Goal: Task Accomplishment & Management: Use online tool/utility

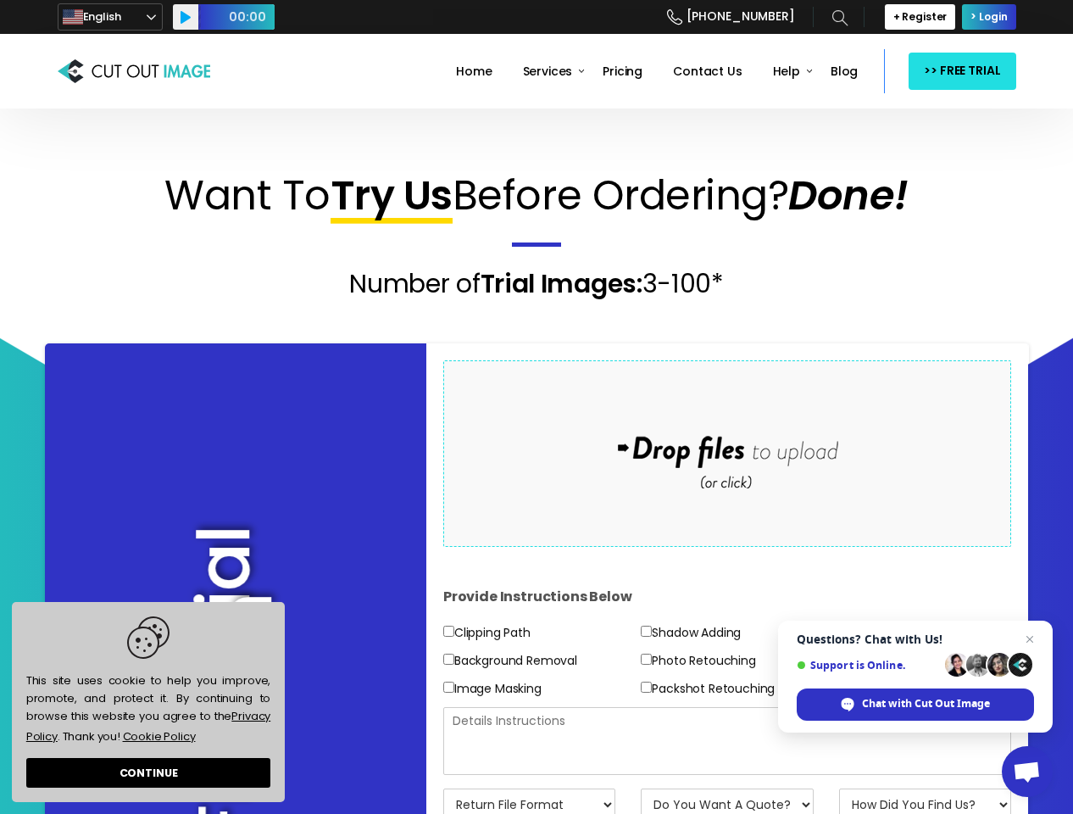
click at [536, 407] on form "Drop files here to upload" at bounding box center [727, 453] width 569 height 186
click at [148, 702] on span "This site uses cookie to help you improve, promote, and protect it. By continui…" at bounding box center [148, 681] width 244 height 131
click at [110, 17] on link "English" at bounding box center [110, 16] width 105 height 27
click at [186, 17] on button "Play" at bounding box center [185, 16] width 25 height 25
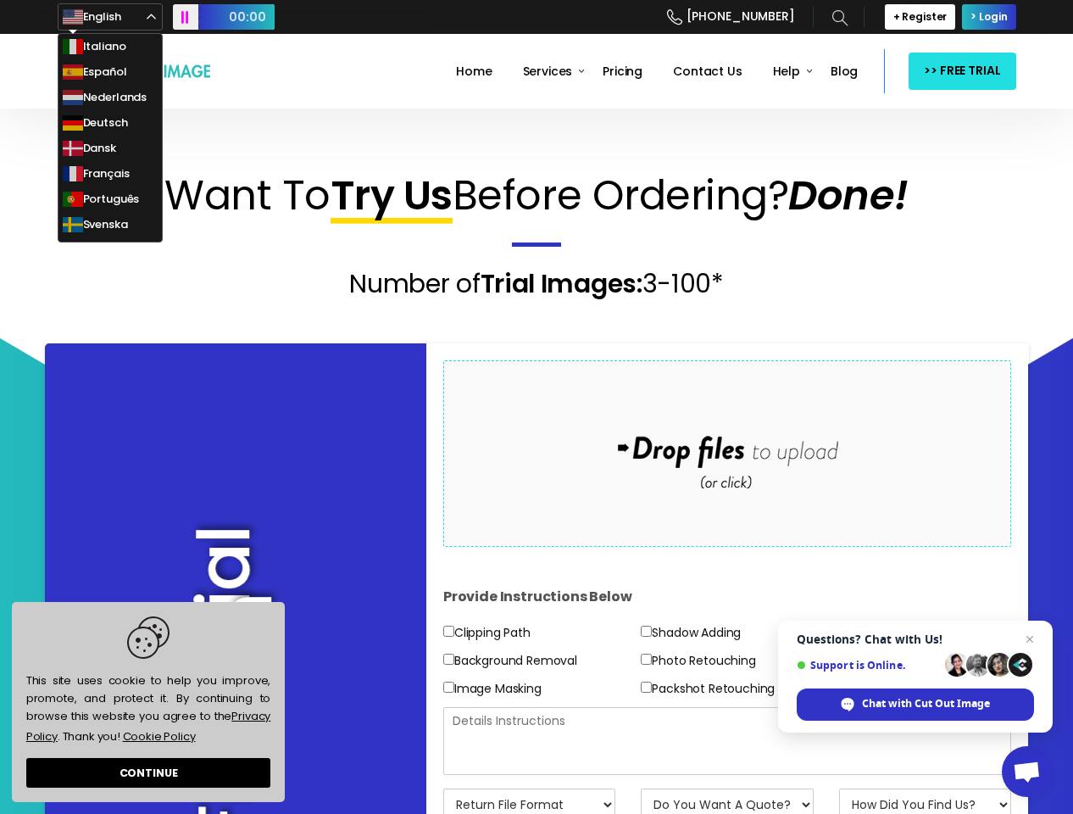
click at [236, 17] on span "00:00" at bounding box center [236, 16] width 76 height 25
click at [845, 17] on icon at bounding box center [839, 17] width 15 height 15
click at [0, 0] on icon at bounding box center [0, 0] width 0 height 0
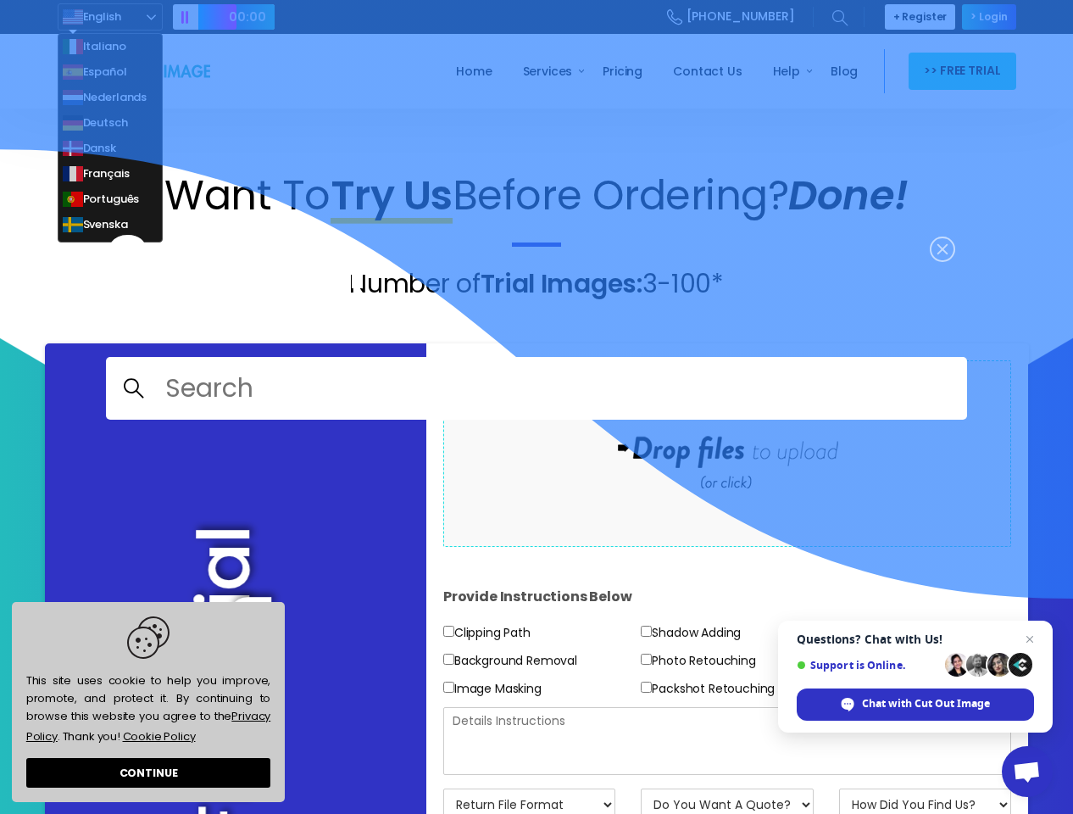
click at [727, 415] on input "Search for:" at bounding box center [558, 388] width 794 height 54
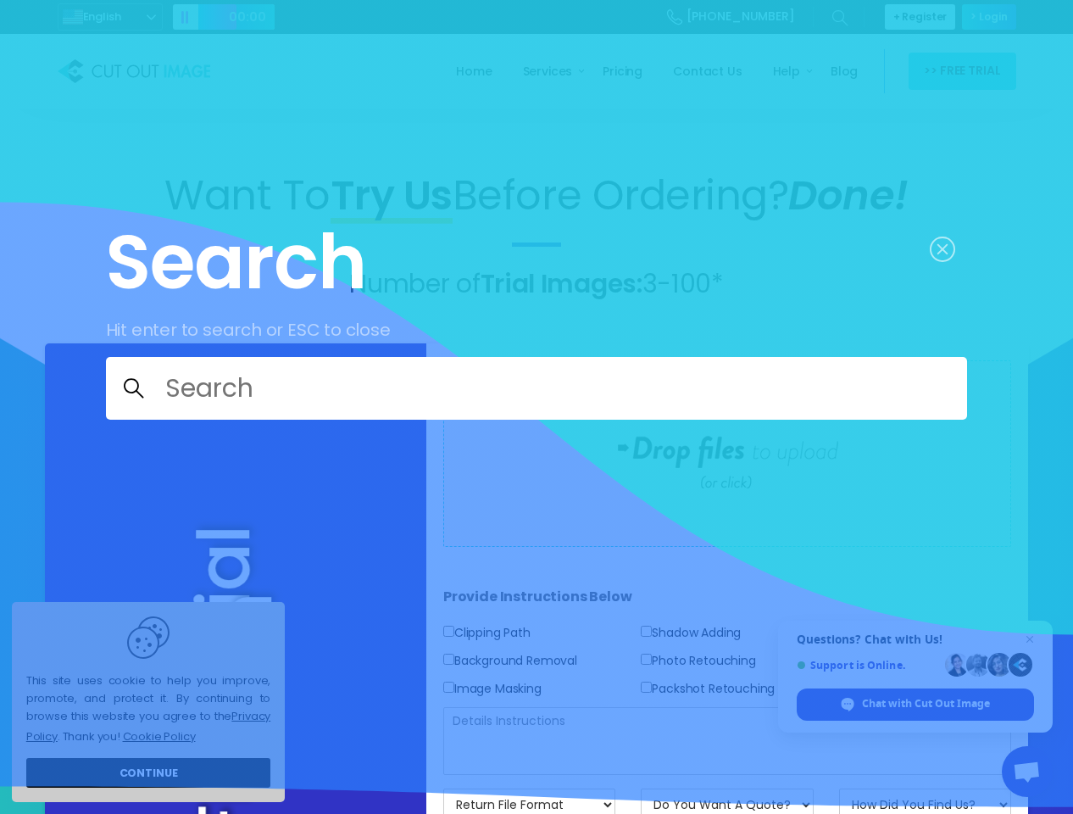
click at [42, 634] on icon at bounding box center [536, 317] width 1073 height 634
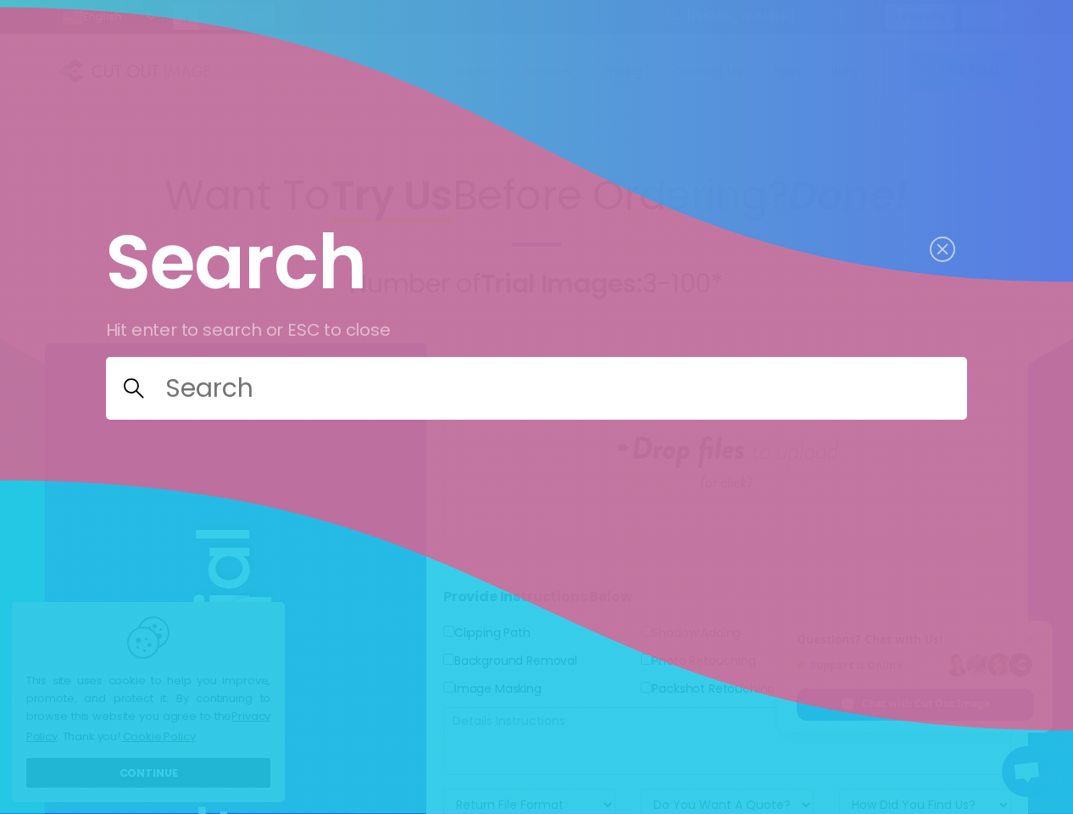
click at [1027, 771] on icon at bounding box center [536, 407] width 1073 height 814
